Goal: Task Accomplishment & Management: Complete application form

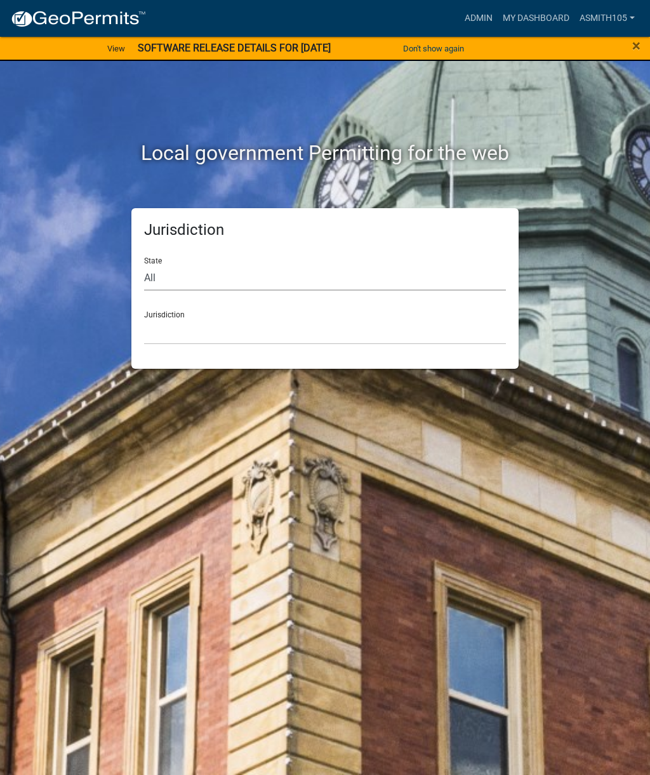
click at [214, 277] on select "All [US_STATE] [US_STATE] [US_STATE] [US_STATE] [US_STATE] [US_STATE] [US_STATE…" at bounding box center [325, 278] width 362 height 26
select select "[US_STATE]"
click at [259, 325] on select "[GEOGRAPHIC_DATA], [US_STATE][PERSON_NAME][GEOGRAPHIC_DATA], [US_STATE][PERSON_…" at bounding box center [325, 331] width 362 height 26
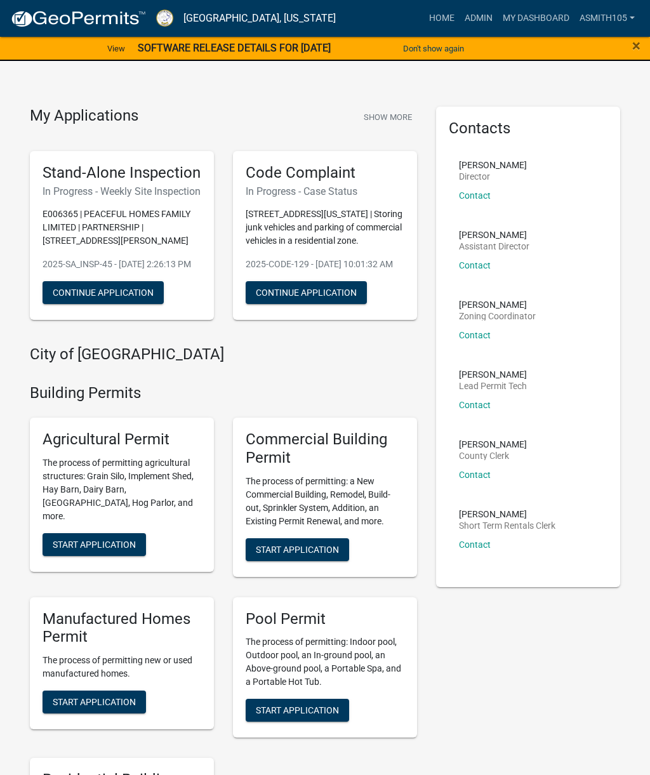
click at [443, 23] on link "Home" at bounding box center [442, 18] width 36 height 24
click at [476, 22] on link "Admin" at bounding box center [478, 18] width 38 height 24
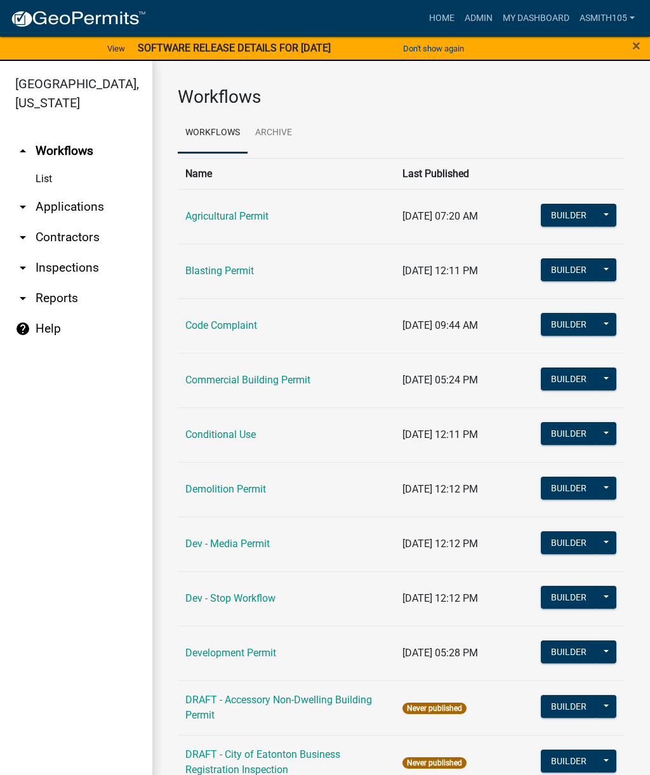
click at [84, 210] on link "arrow_drop_down Applications" at bounding box center [76, 207] width 152 height 30
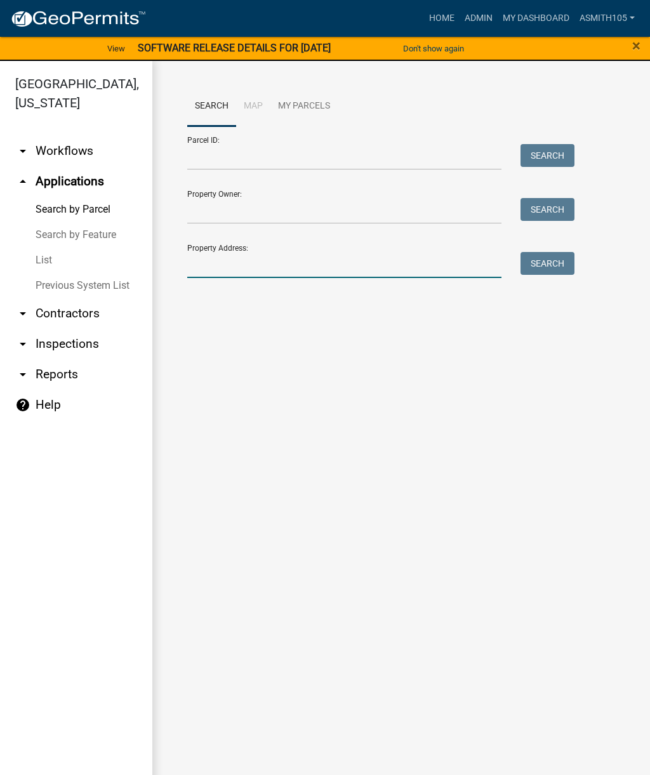
click at [266, 263] on input "Property Address:" at bounding box center [344, 265] width 314 height 26
type input "102 [PERSON_NAME]"
click at [546, 266] on button "Search" at bounding box center [547, 263] width 54 height 23
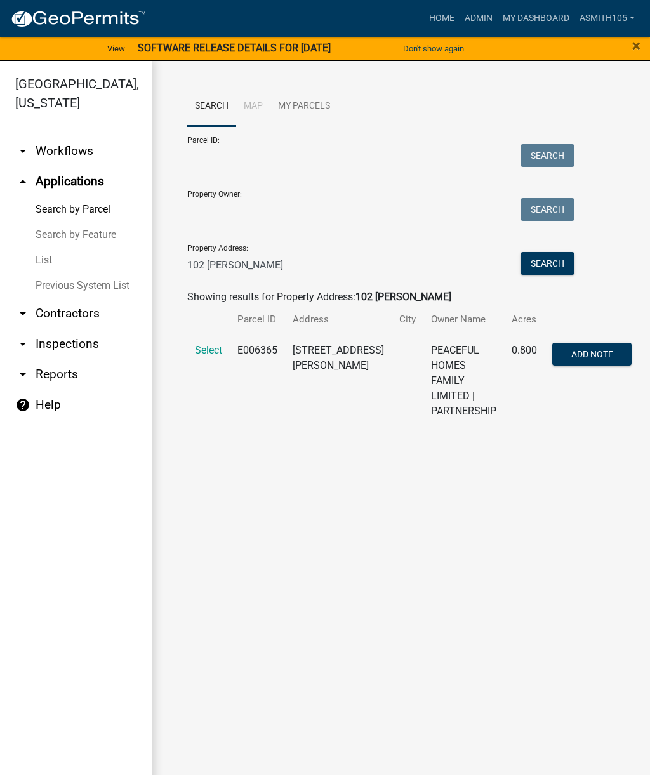
click at [208, 344] on span "Select" at bounding box center [208, 350] width 27 height 12
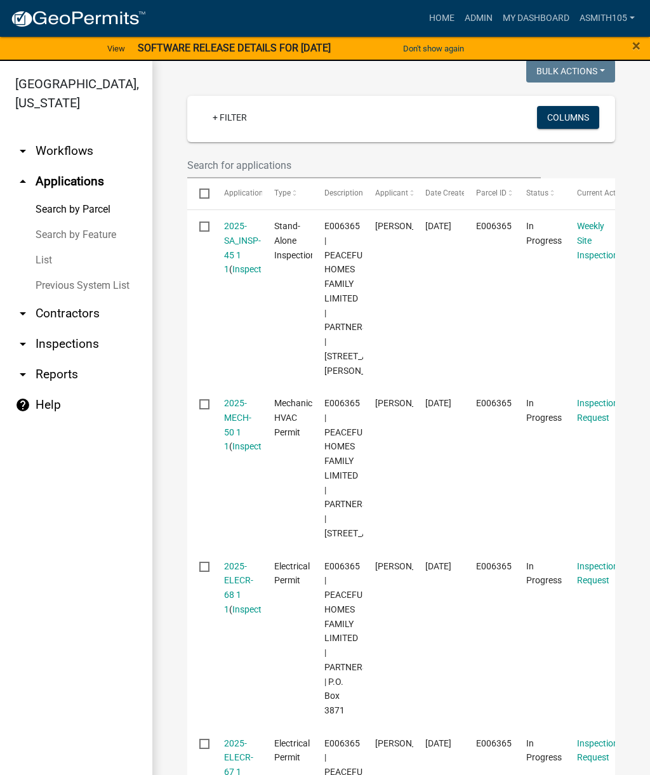
scroll to position [377, 0]
click at [234, 613] on link "2025-ELECR-68 1 1" at bounding box center [238, 586] width 29 height 53
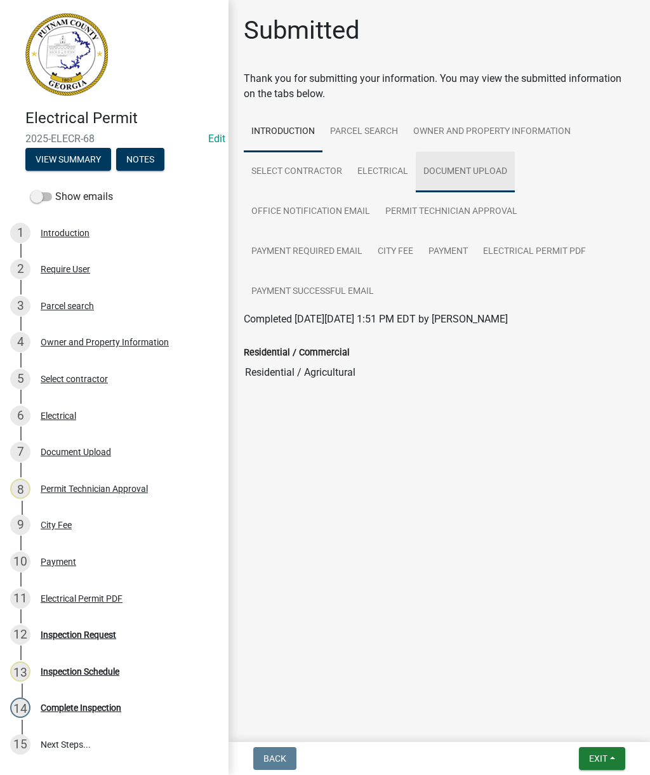
click at [465, 179] on link "Document Upload" at bounding box center [465, 172] width 99 height 41
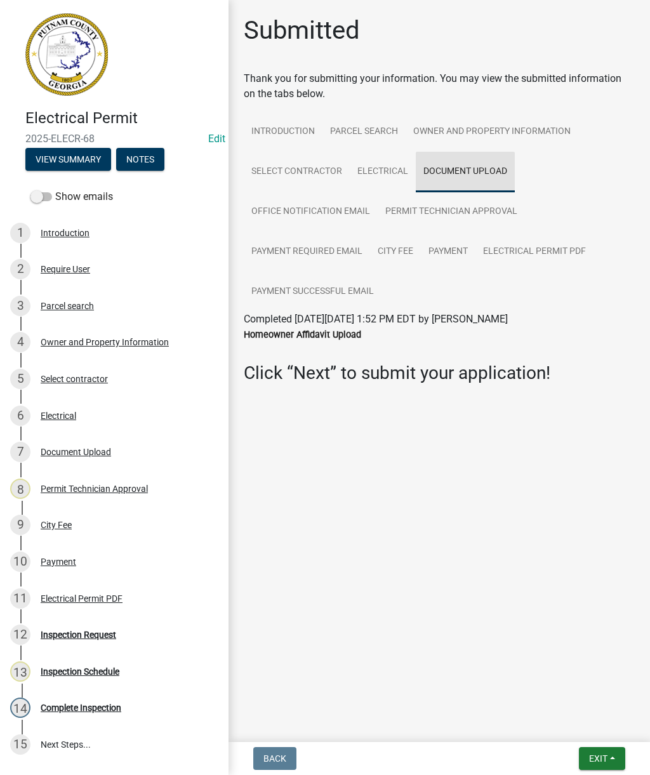
click at [454, 171] on link "Document Upload" at bounding box center [465, 172] width 99 height 41
click at [89, 444] on div "7 Document Upload" at bounding box center [109, 452] width 198 height 20
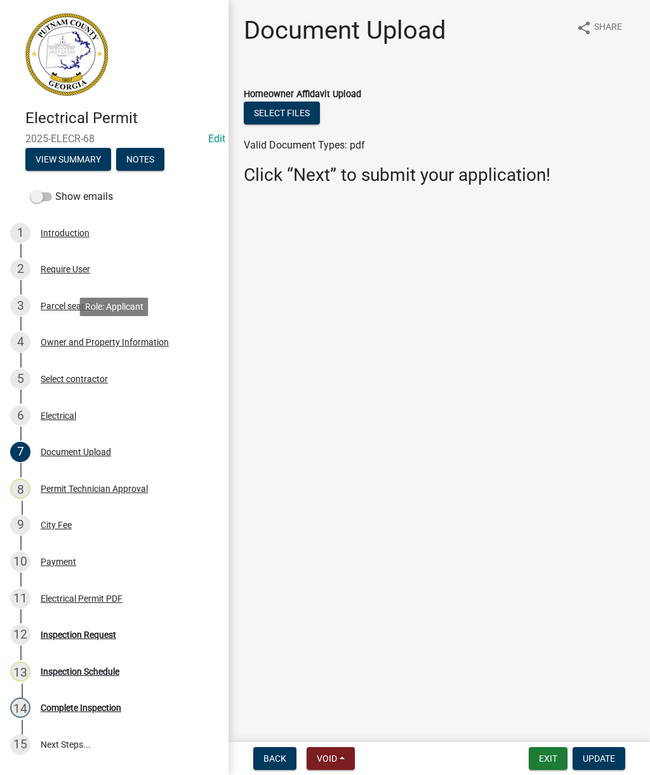
click at [126, 343] on div "Owner and Property Information" at bounding box center [105, 341] width 128 height 9
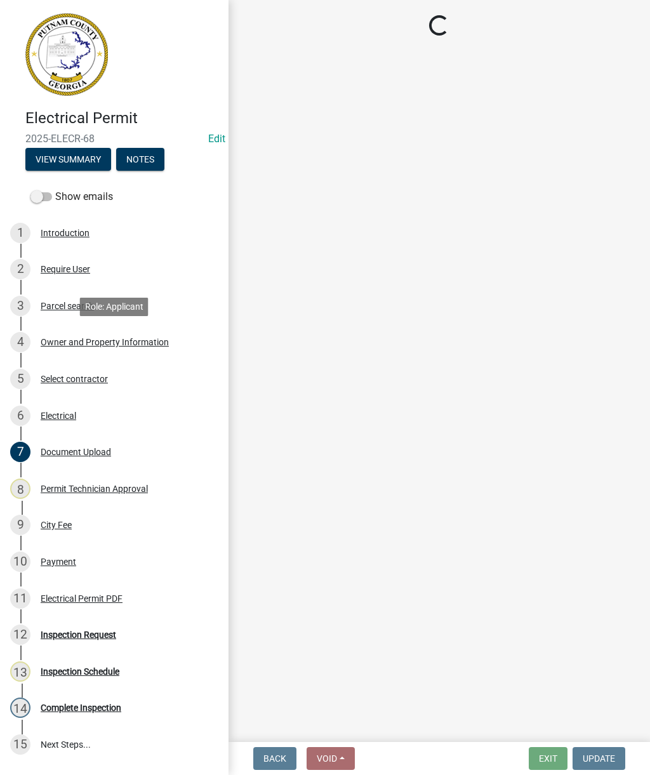
select select "baca39b5-529a-4592-b8f9-0b9bae35b1c2"
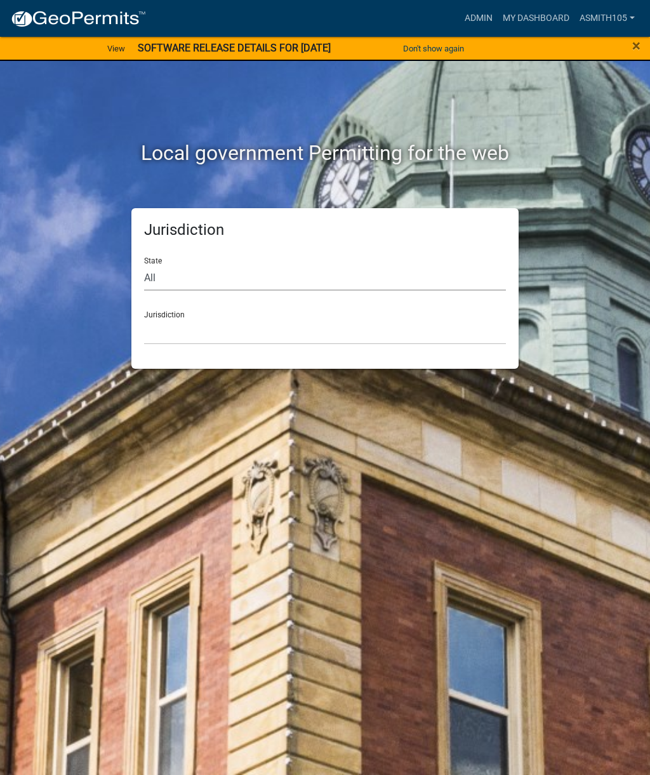
click at [181, 273] on select "All [US_STATE] [US_STATE] [US_STATE] [US_STATE] [US_STATE] [US_STATE] [US_STATE…" at bounding box center [325, 278] width 362 height 26
select select "[US_STATE]"
click at [365, 332] on select "[GEOGRAPHIC_DATA], [US_STATE][PERSON_NAME][GEOGRAPHIC_DATA], [US_STATE][PERSON_…" at bounding box center [325, 331] width 362 height 26
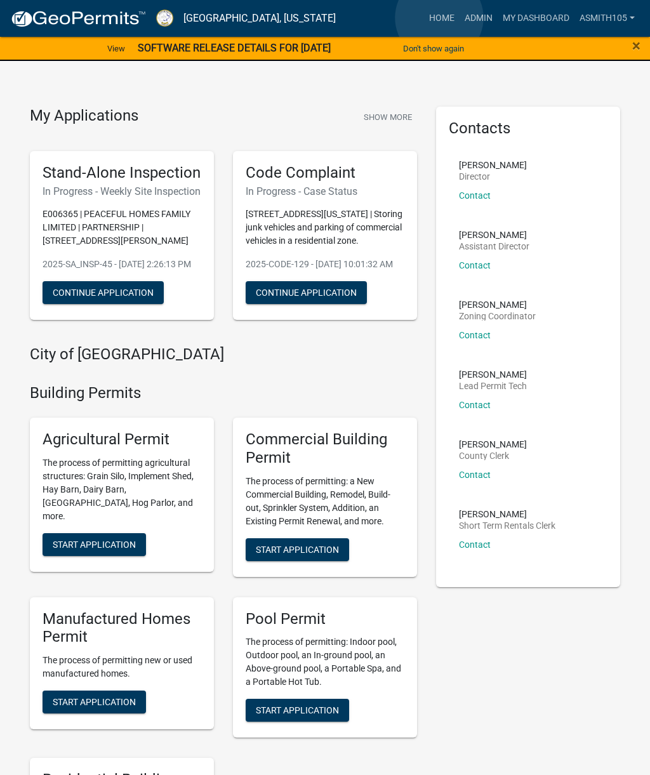
click at [440, 18] on link "Home" at bounding box center [442, 18] width 36 height 24
click at [437, 26] on link "Home" at bounding box center [442, 18] width 36 height 24
click at [479, 15] on link "Admin" at bounding box center [478, 18] width 38 height 24
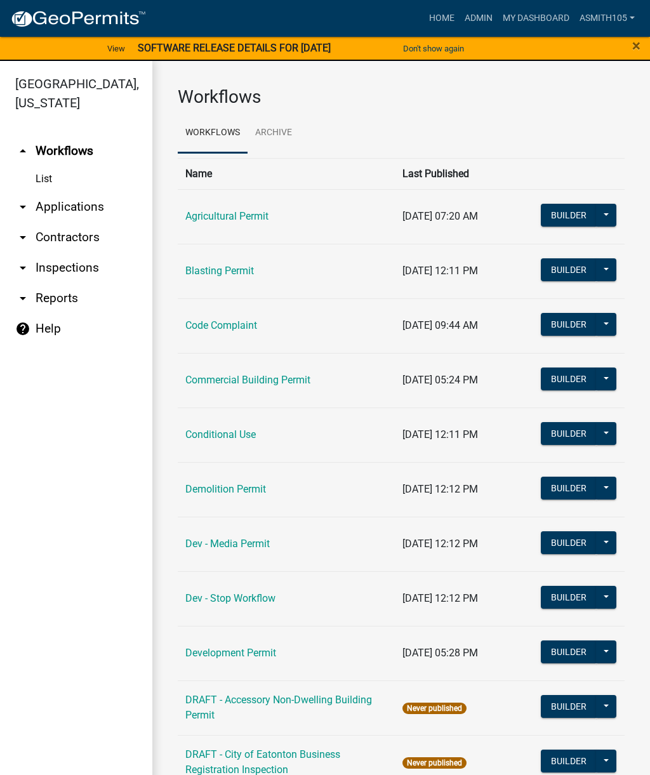
click at [71, 214] on link "arrow_drop_down Applications" at bounding box center [76, 207] width 152 height 30
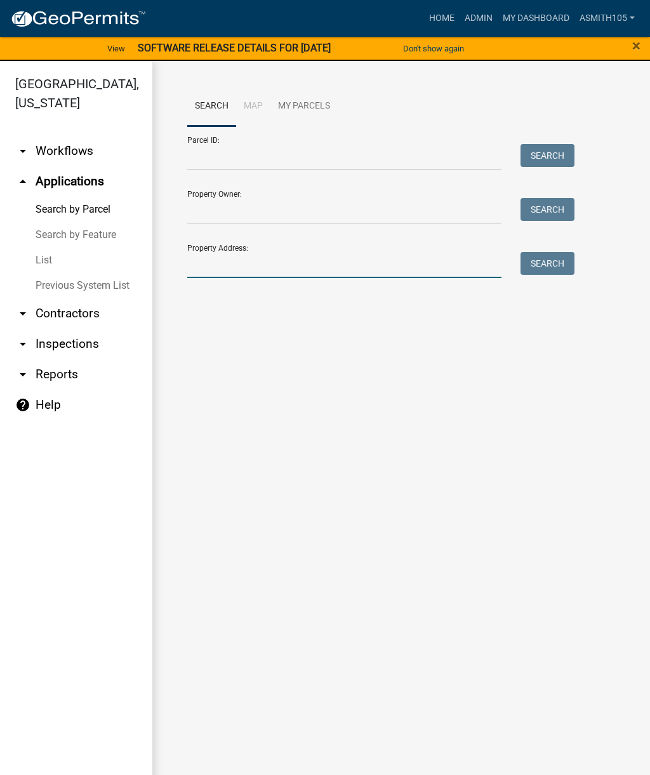
click at [271, 253] on input "Property Address:" at bounding box center [344, 265] width 314 height 26
click at [552, 264] on button "Search" at bounding box center [547, 263] width 54 height 23
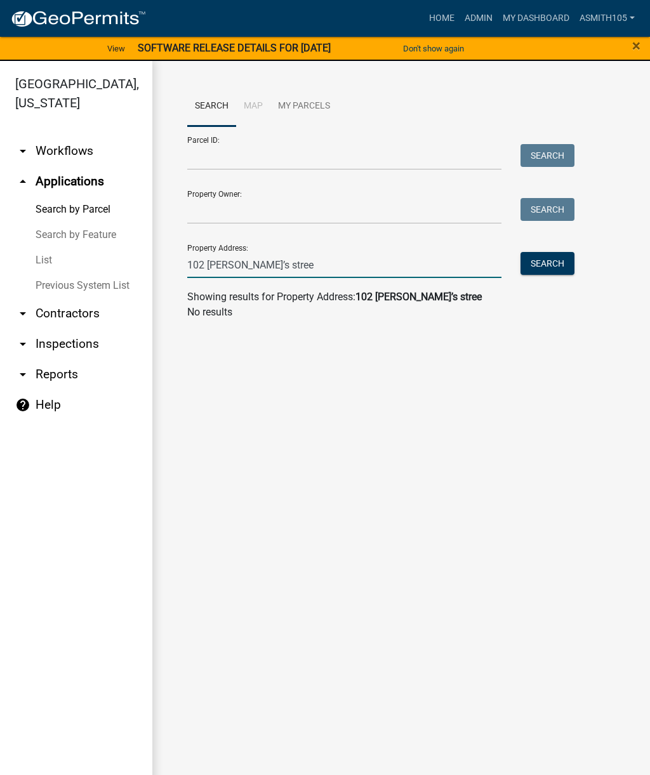
click at [339, 262] on input "102 Edward’s stree" at bounding box center [344, 265] width 314 height 26
type input "102 Edward’s"
click at [548, 262] on button "Search" at bounding box center [547, 263] width 54 height 23
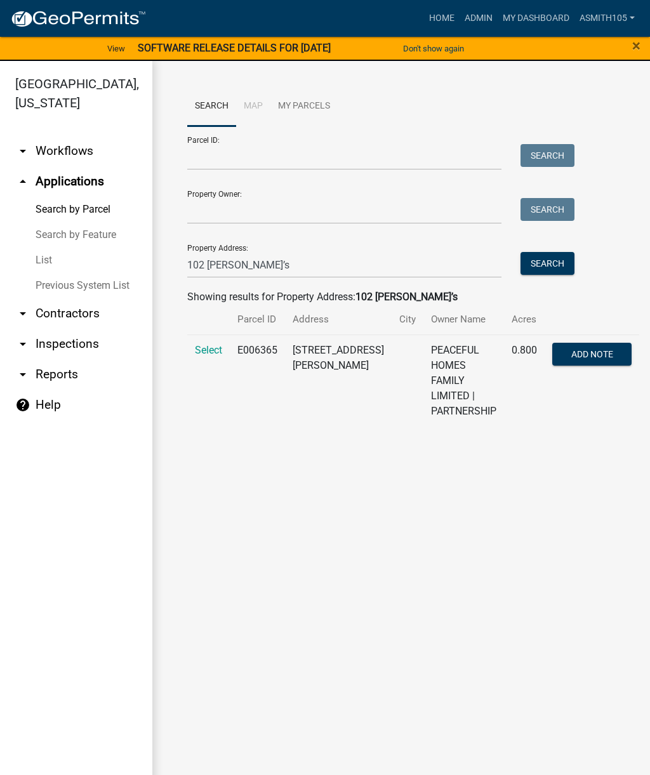
click at [215, 355] on span "Select" at bounding box center [208, 350] width 27 height 12
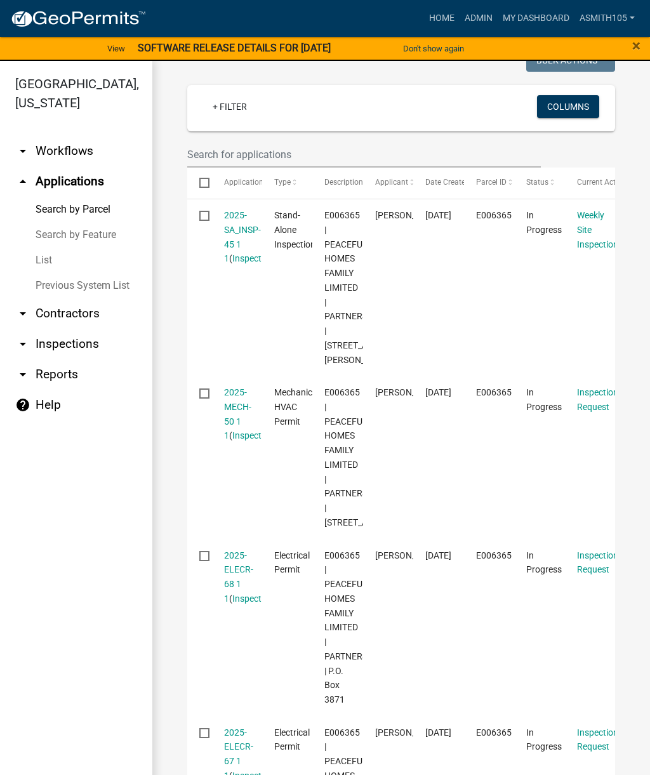
scroll to position [395, 0]
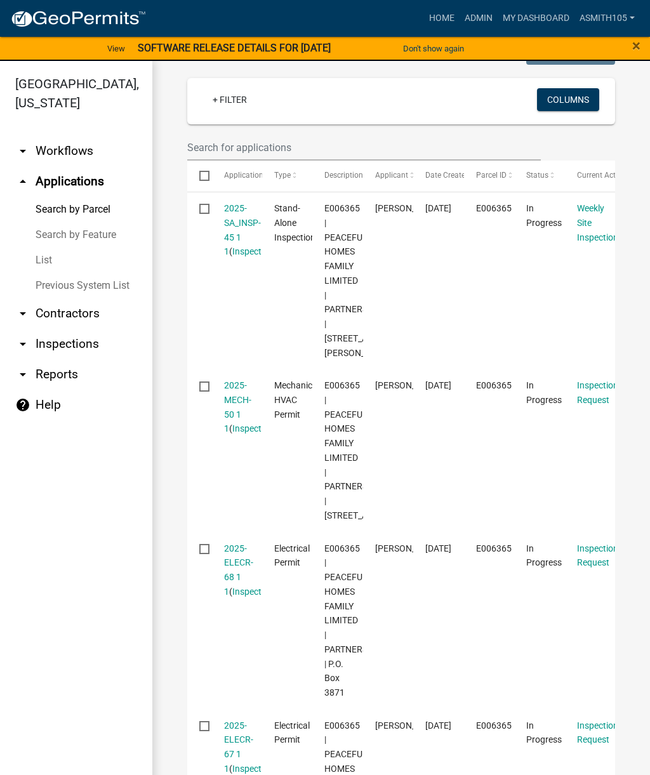
click at [232, 391] on link "2025-MECH-50 1 1" at bounding box center [237, 406] width 27 height 53
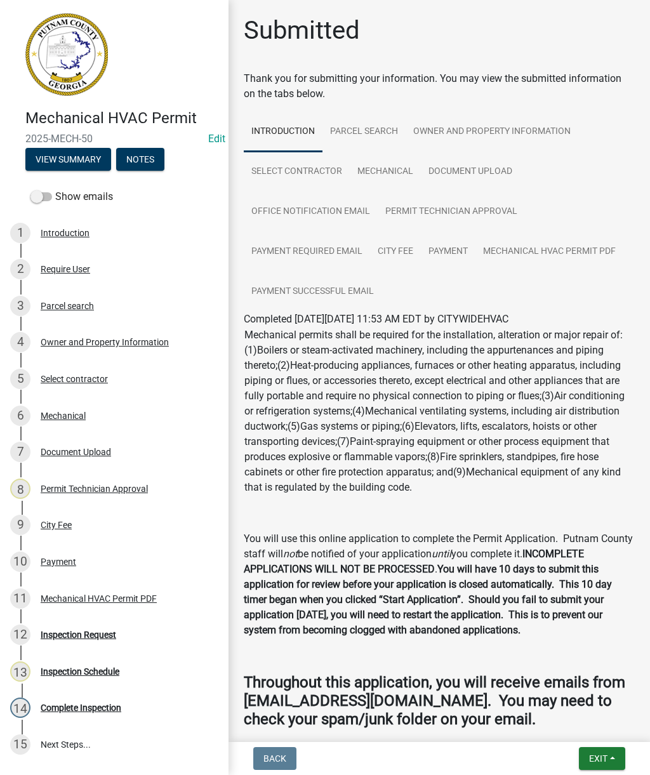
click at [81, 350] on div "4 Owner and Property Information" at bounding box center [109, 342] width 198 height 20
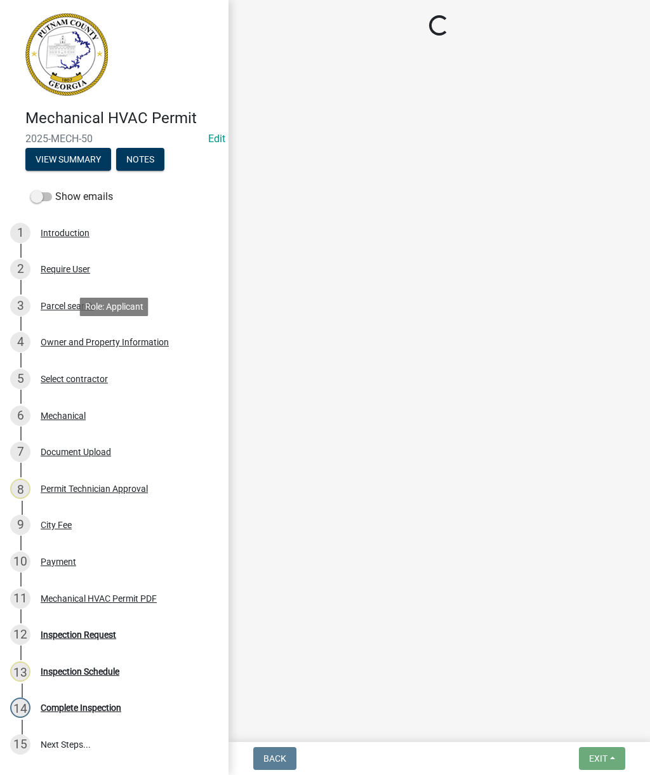
select select "ef7a1fc2-7a7a-426d-b1f0-c9b9b6ca7ff4"
select select "baca39b5-529a-4592-b8f9-0b9bae35b1c2"
select select "ece5c1a9-df30-4702-9587-5deee23533b7"
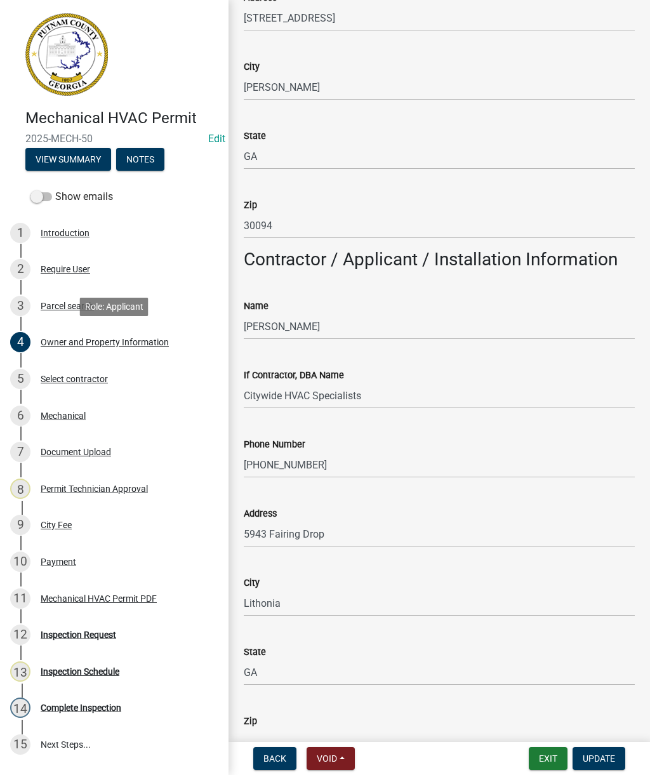
scroll to position [885, 0]
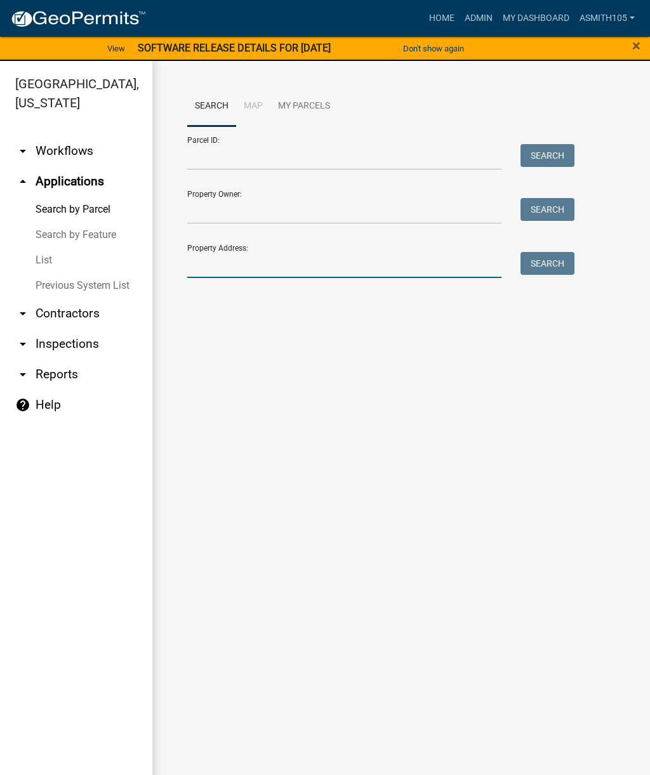
click at [313, 256] on input "Property Address:" at bounding box center [344, 265] width 314 height 26
type input "102 Edwards"
click at [561, 262] on button "Search" at bounding box center [547, 263] width 54 height 23
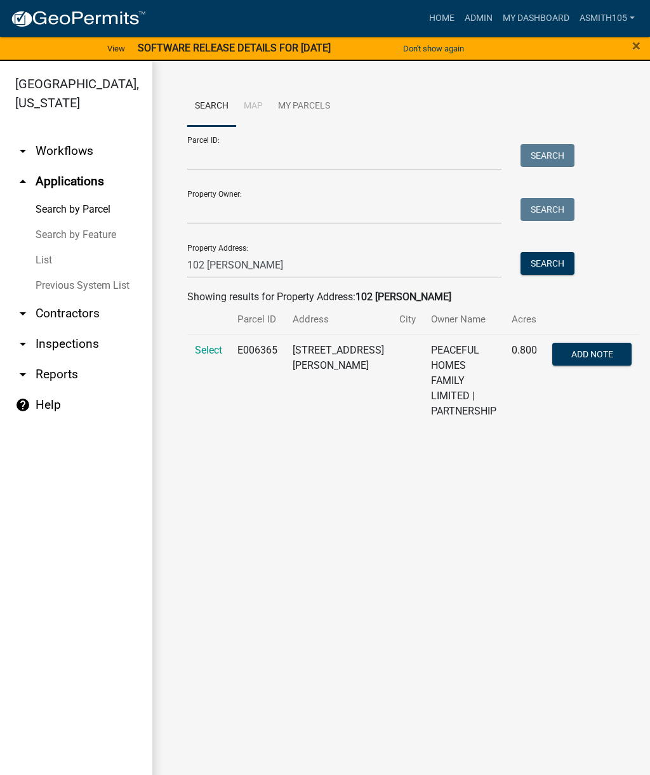
click at [199, 348] on span "Select" at bounding box center [208, 350] width 27 height 12
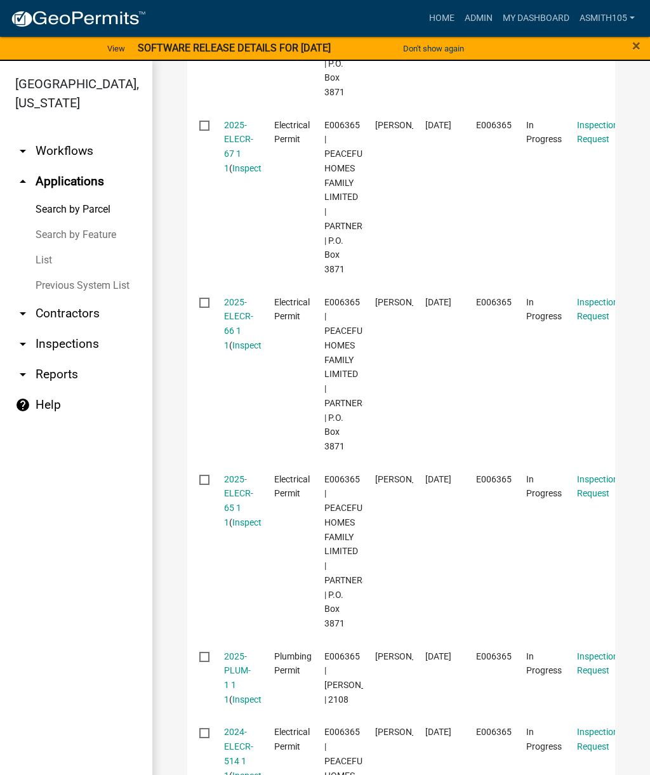
scroll to position [977, 0]
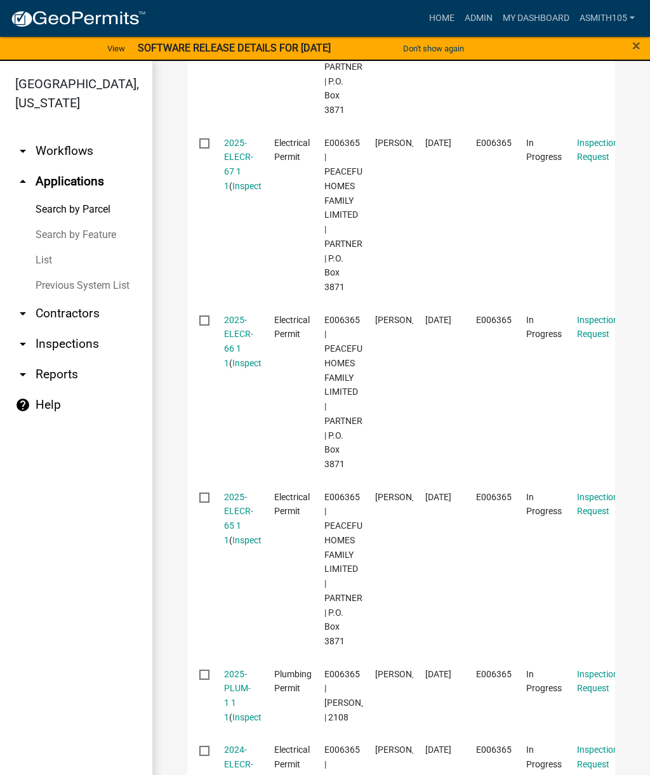
click at [238, 364] on link "2025-ELECR-66 1 1" at bounding box center [238, 341] width 29 height 53
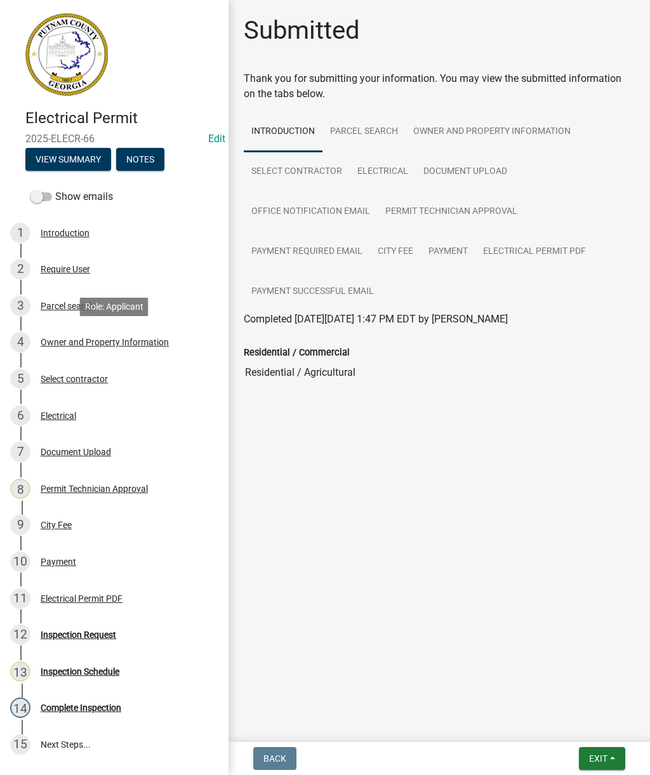
click at [119, 344] on div "Owner and Property Information" at bounding box center [105, 341] width 128 height 9
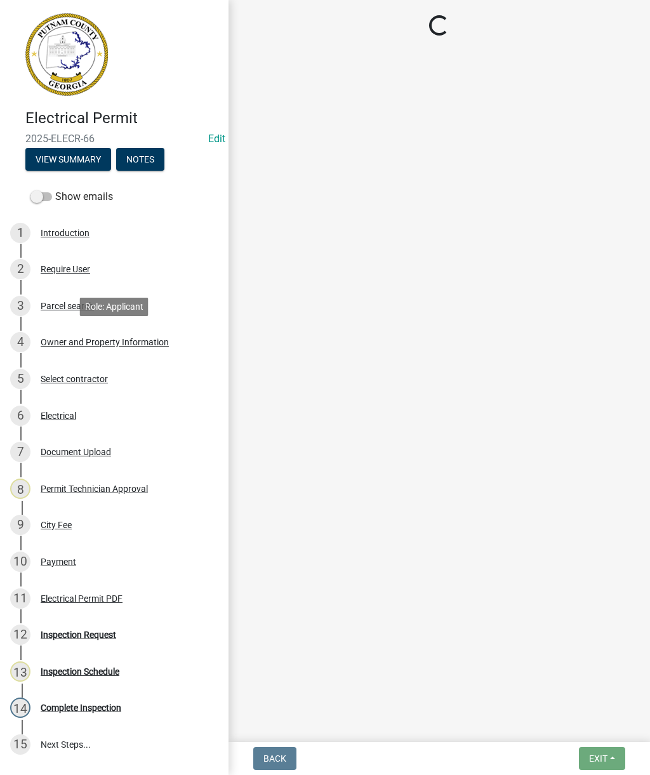
select select "ef7a1fc2-7a7a-426d-b1f0-c9b9b6ca7ff4"
select select "baca39b5-529a-4592-b8f9-0b9bae35b1c2"
select select "ece5c1a9-df30-4702-9587-5deee23533b7"
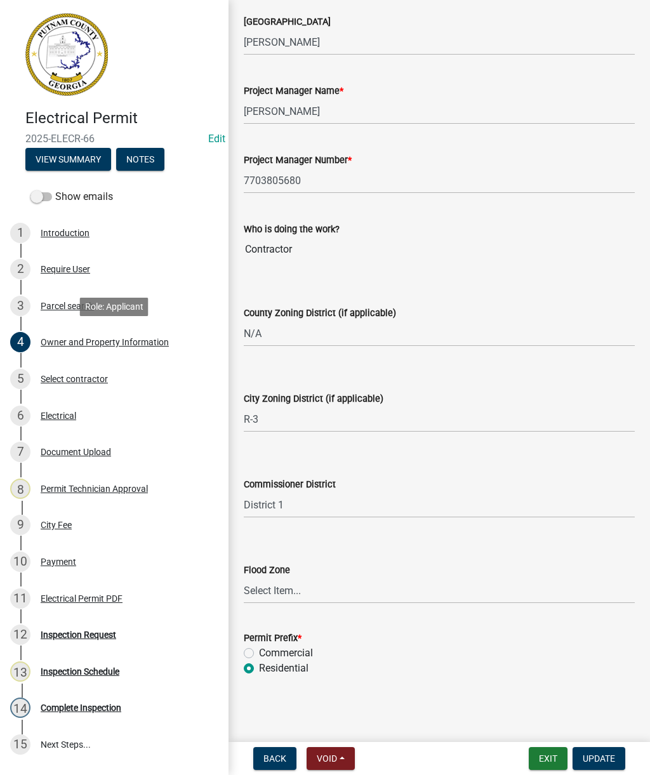
scroll to position [2044, 0]
click at [89, 450] on div "Document Upload" at bounding box center [76, 451] width 70 height 9
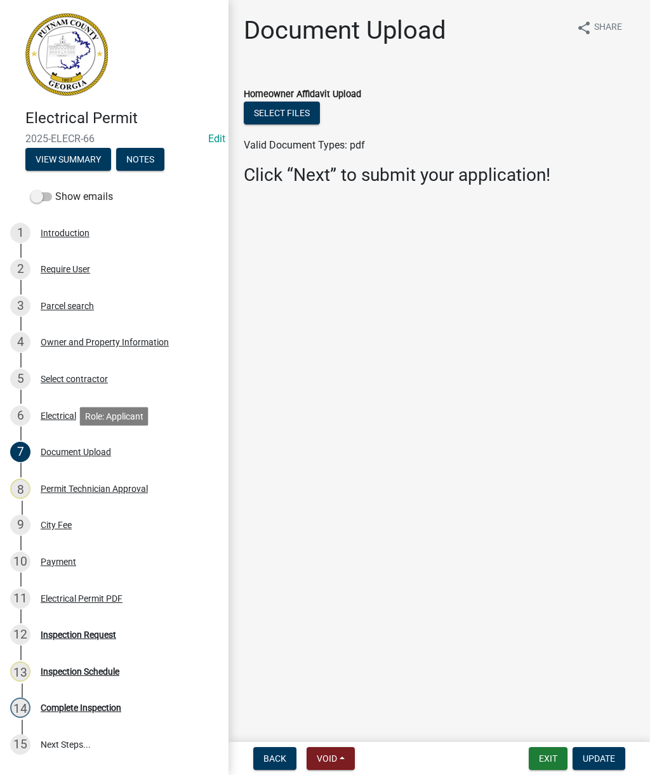
click at [121, 491] on div "Permit Technician Approval" at bounding box center [94, 488] width 107 height 9
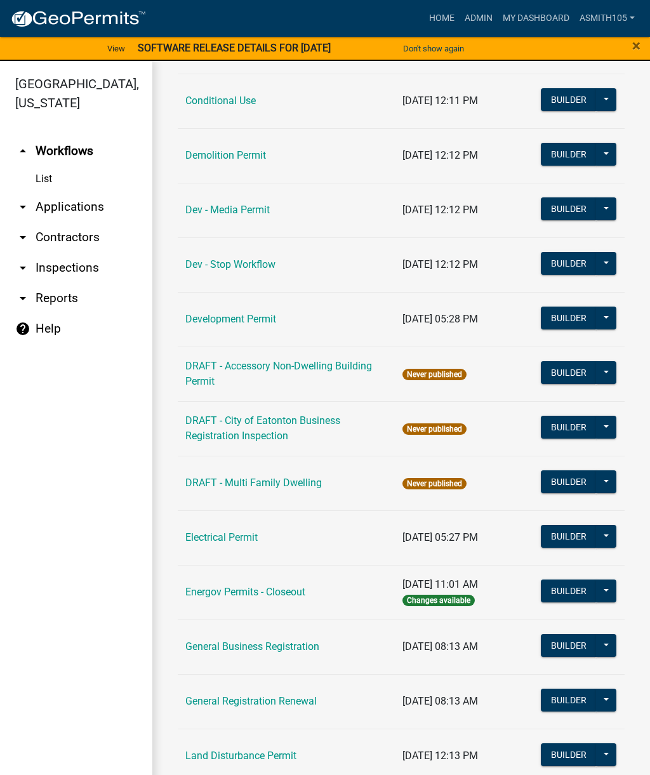
scroll to position [337, 0]
